Goal: Task Accomplishment & Management: Complete application form

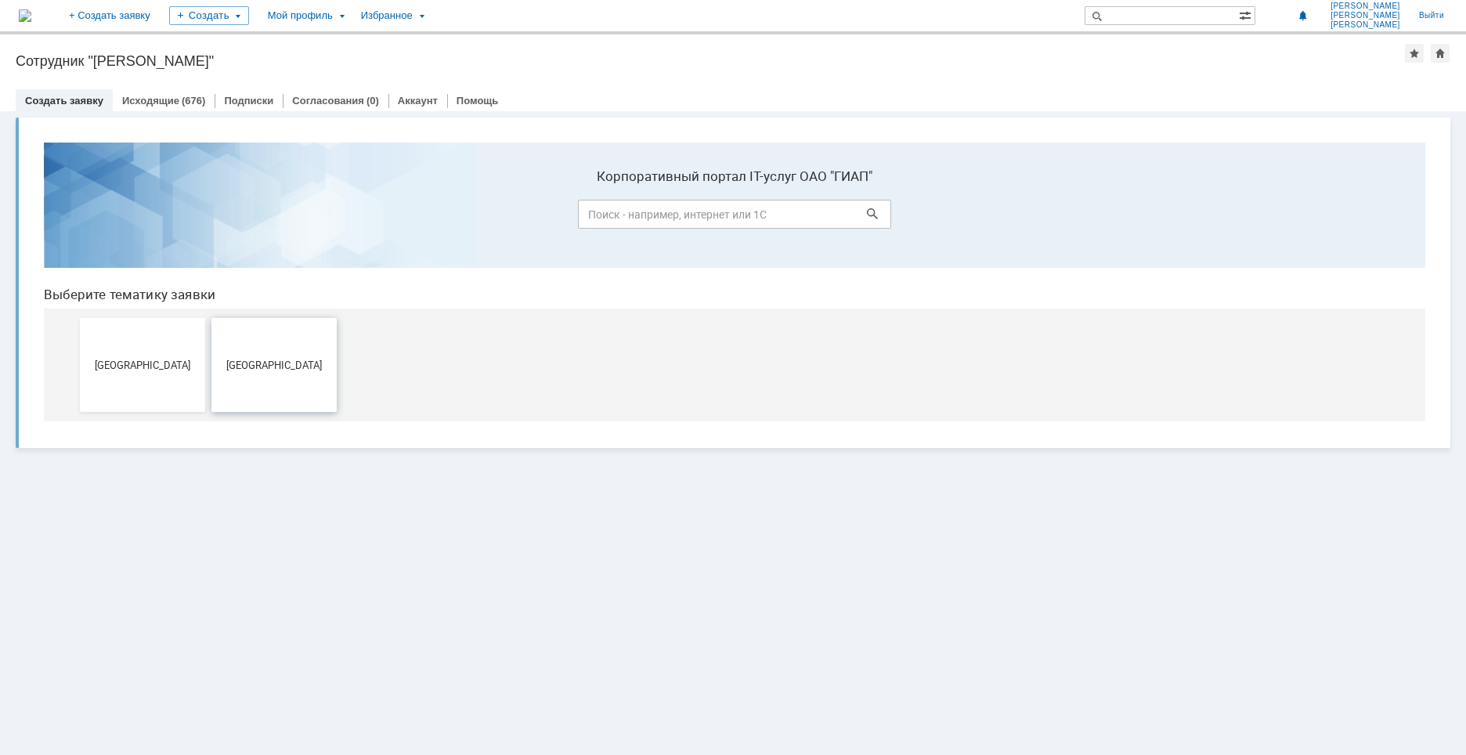
click at [270, 369] on span "[GEOGRAPHIC_DATA]" at bounding box center [274, 365] width 116 height 12
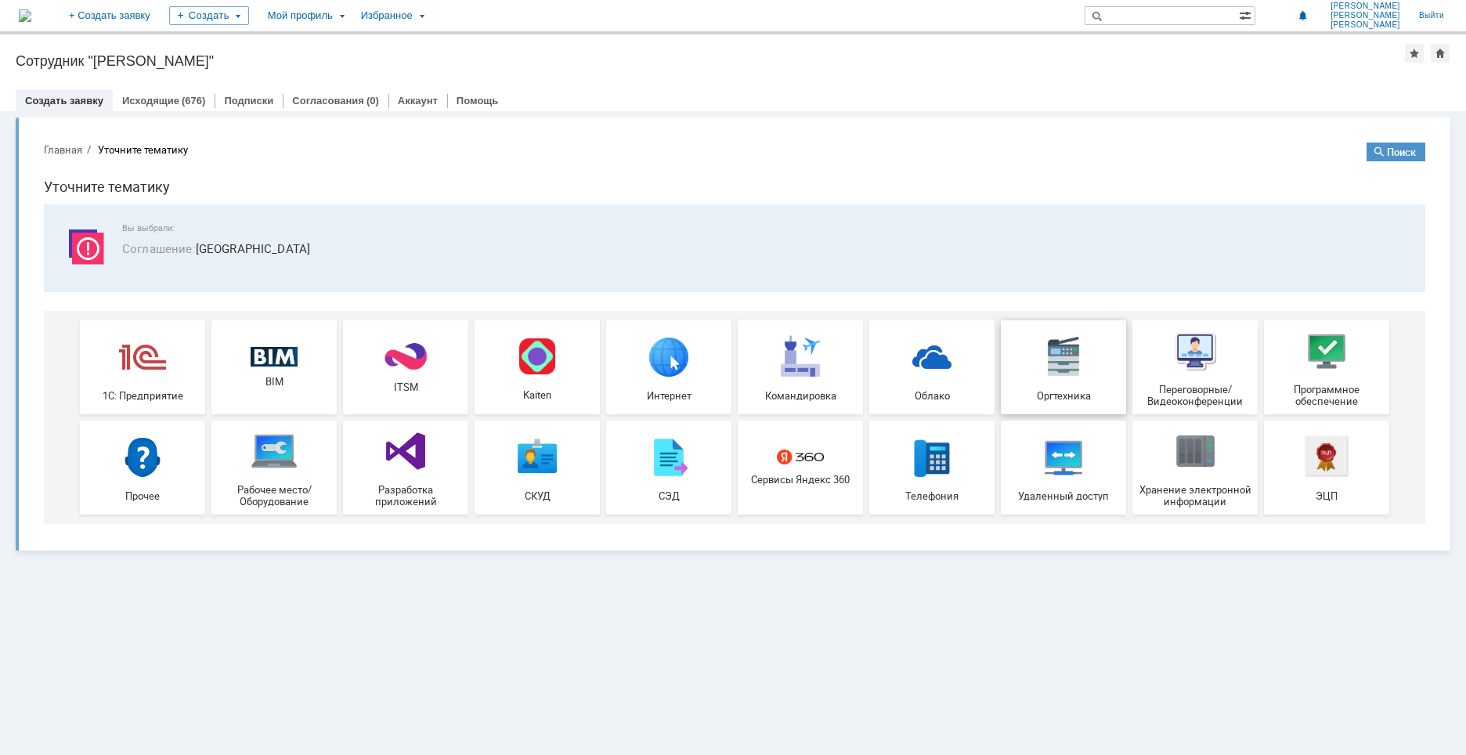
click at [1047, 369] on img at bounding box center [1063, 356] width 47 height 47
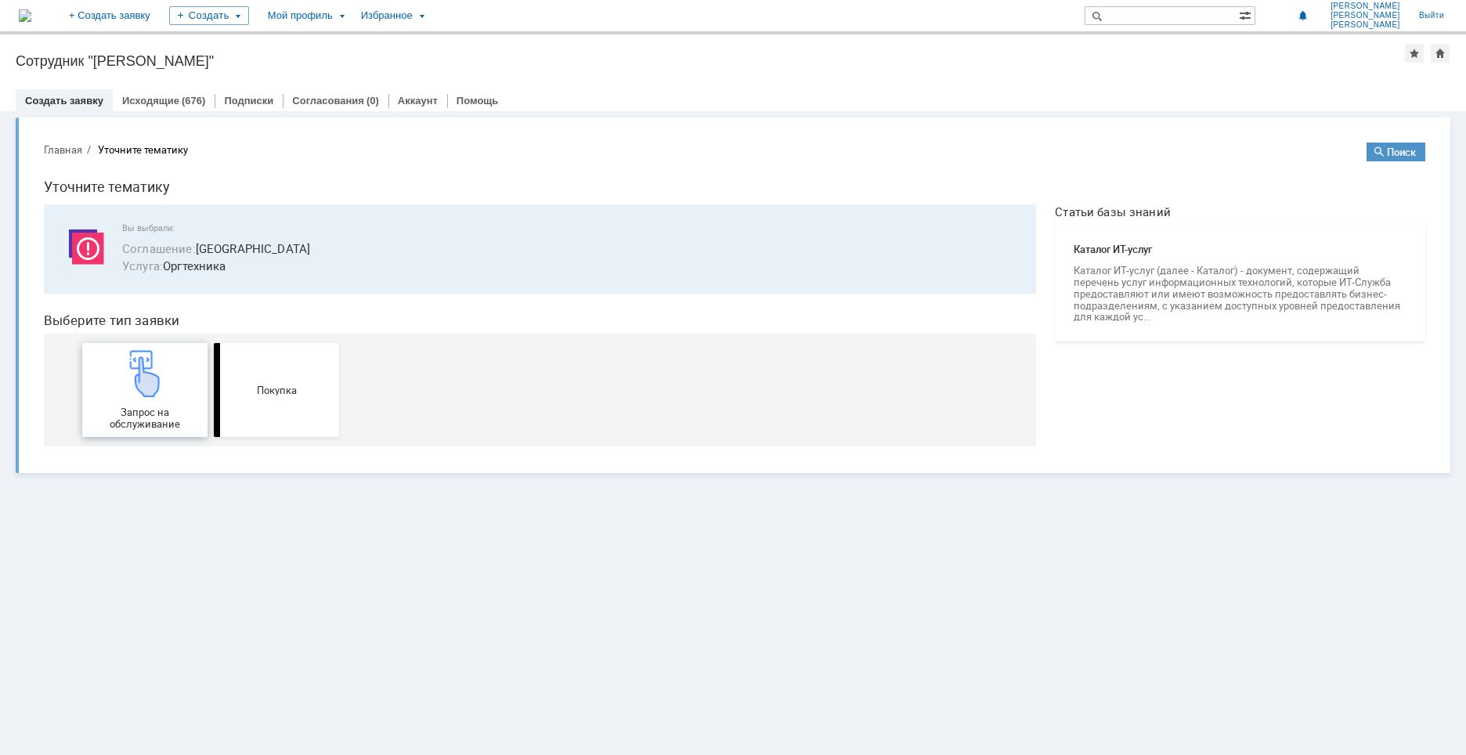
click at [151, 396] on img at bounding box center [144, 373] width 47 height 47
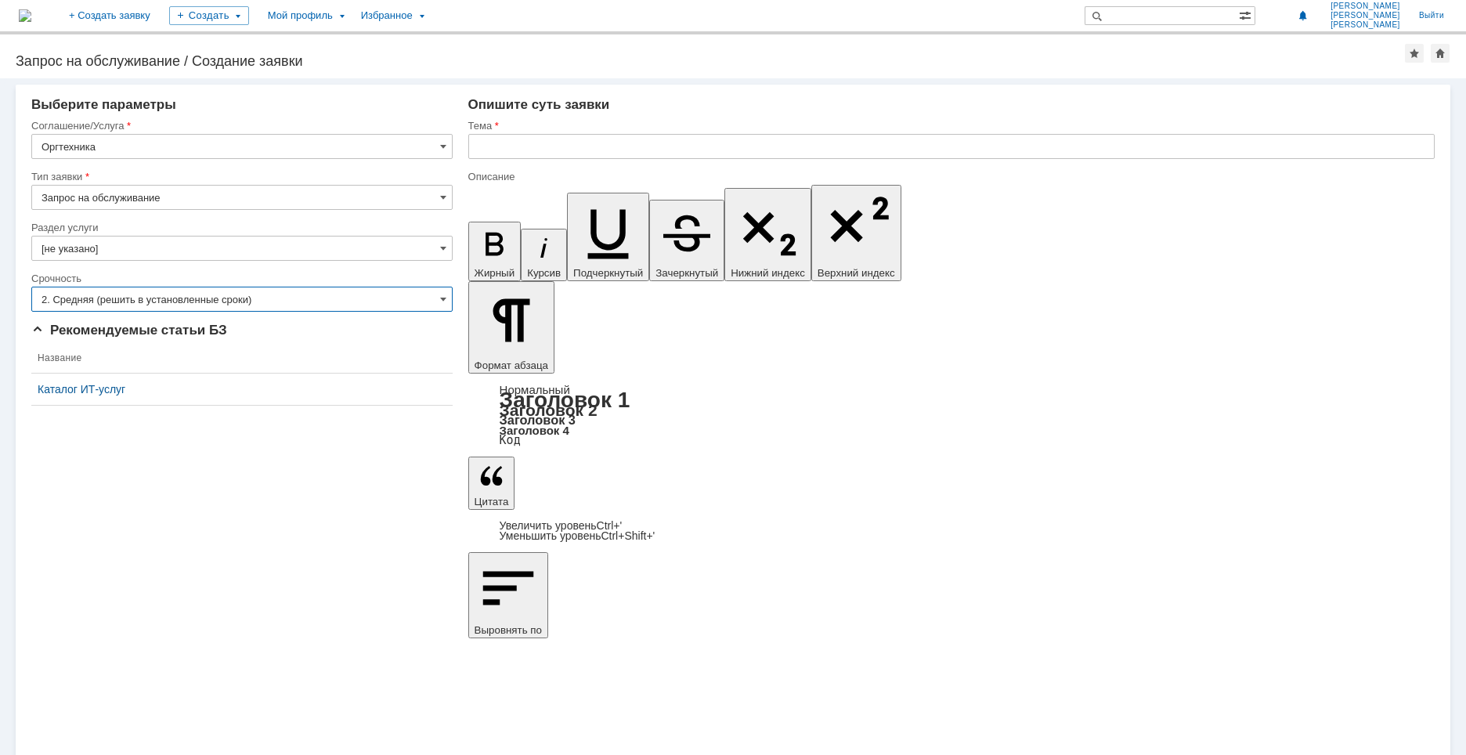
click at [186, 301] on input "2. Средняя (решить в установленные сроки)" at bounding box center [241, 299] width 421 height 25
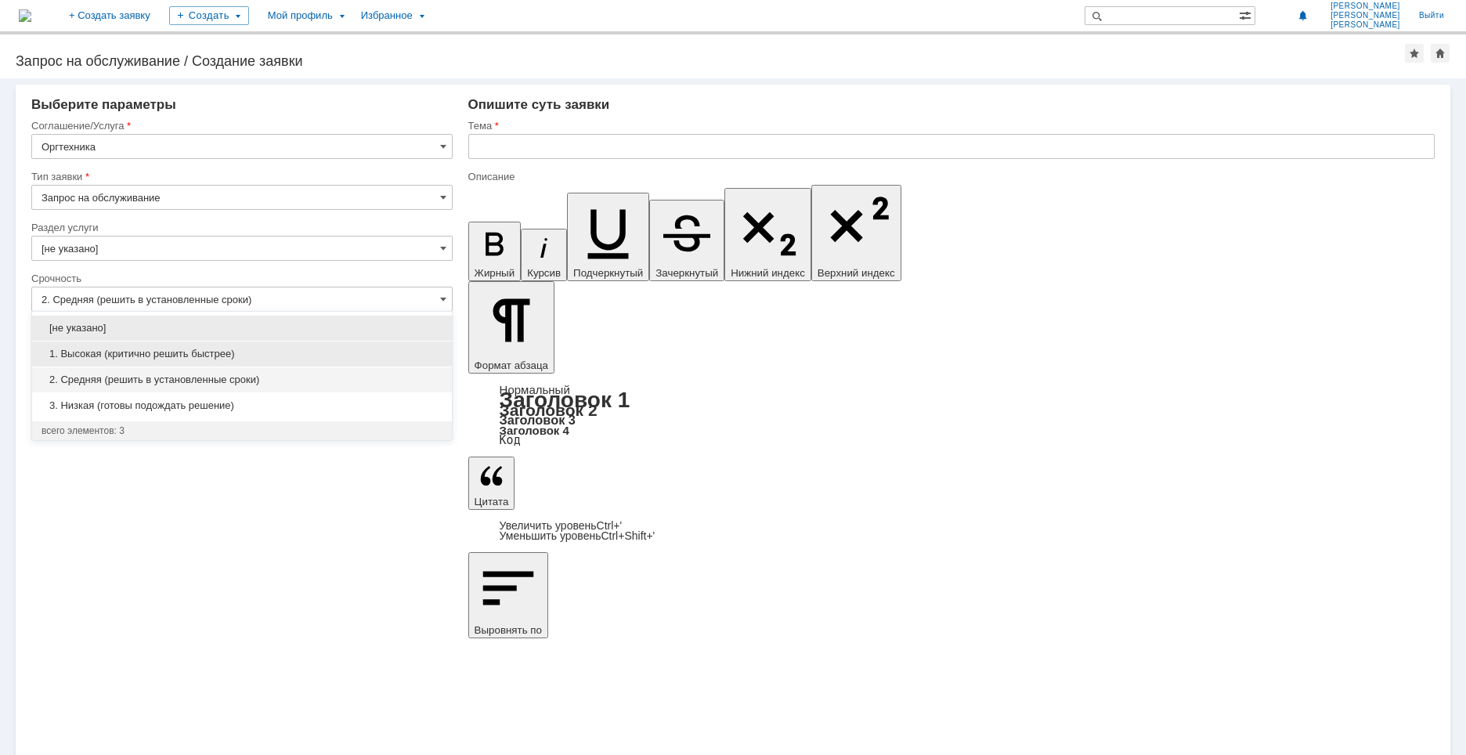
click at [174, 353] on span "1. Высокая (критично решить быстрее)" at bounding box center [241, 354] width 401 height 13
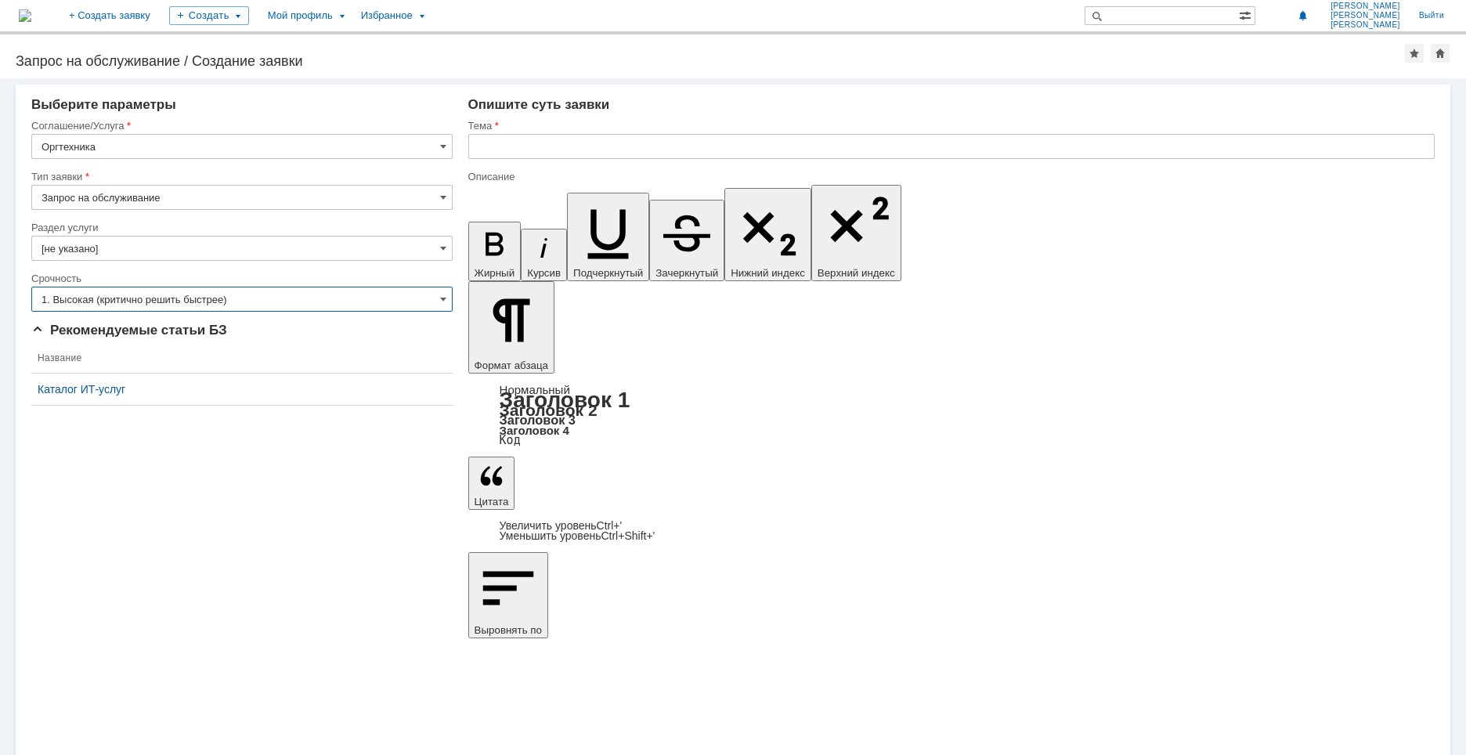
type input "1. Высокая (критично решить быстрее)"
click at [581, 143] on input "text" at bounding box center [951, 146] width 966 height 25
drag, startPoint x: 716, startPoint y: 149, endPoint x: 449, endPoint y: 142, distance: 267.9
type input "Закончился тонер Kyocera 4012i (плоттерная)"
